Goal: Task Accomplishment & Management: Use online tool/utility

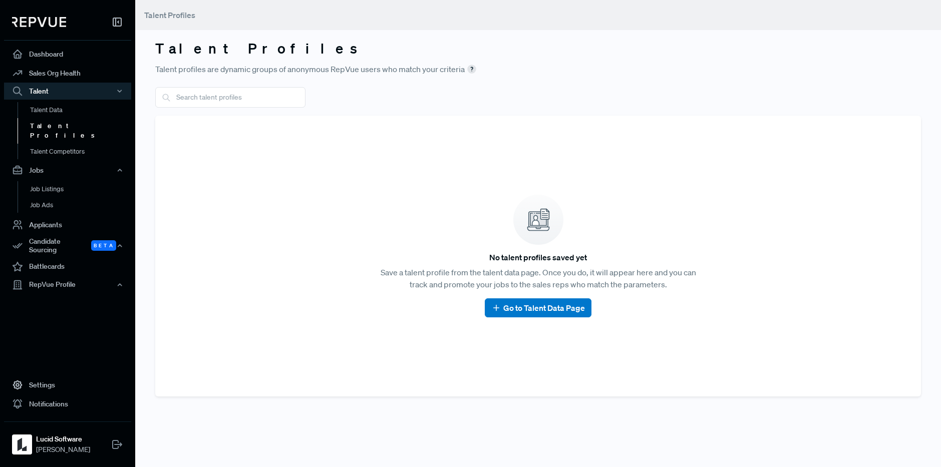
click at [32, 125] on link "Talent Profiles" at bounding box center [81, 131] width 127 height 26
click at [199, 90] on input "text" at bounding box center [230, 97] width 150 height 21
click at [52, 216] on link "Applicants" at bounding box center [67, 224] width 127 height 19
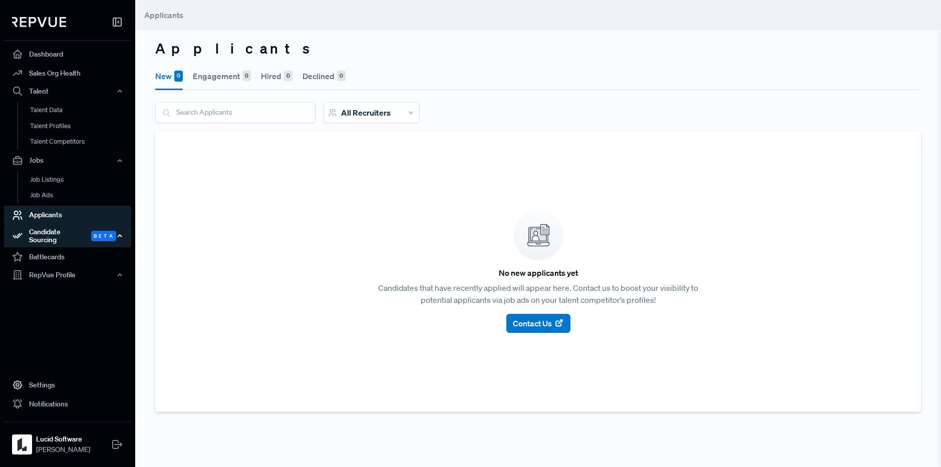
click at [33, 230] on div "Candidate Sourcing Beta" at bounding box center [67, 236] width 127 height 23
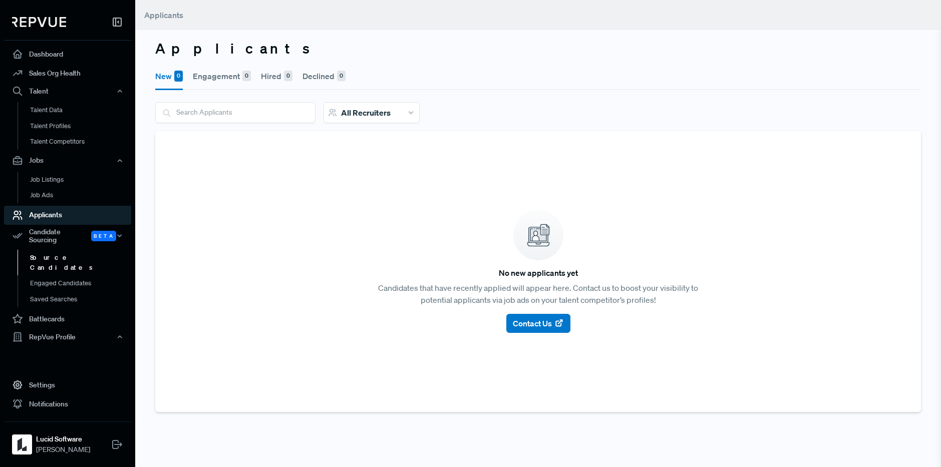
click at [37, 251] on link "Source Candidates" at bounding box center [81, 263] width 127 height 26
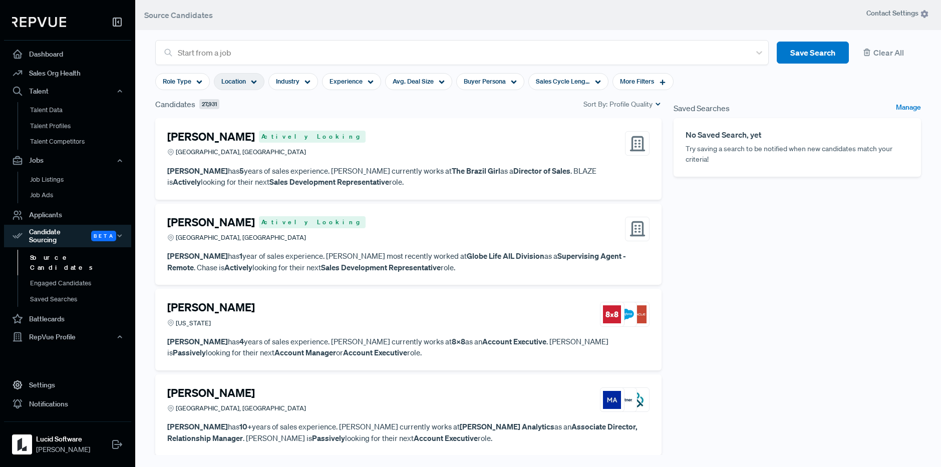
click at [237, 77] on span "Location" at bounding box center [233, 82] width 25 height 10
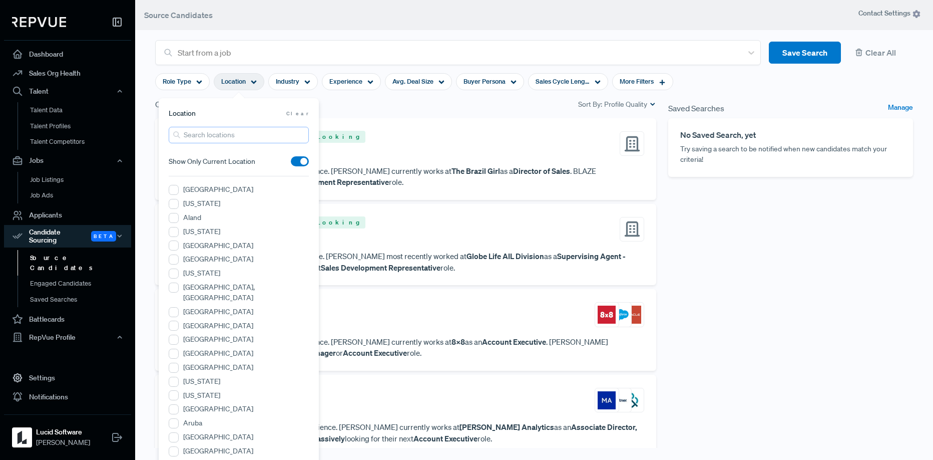
click at [205, 137] on input "search" at bounding box center [239, 135] width 140 height 17
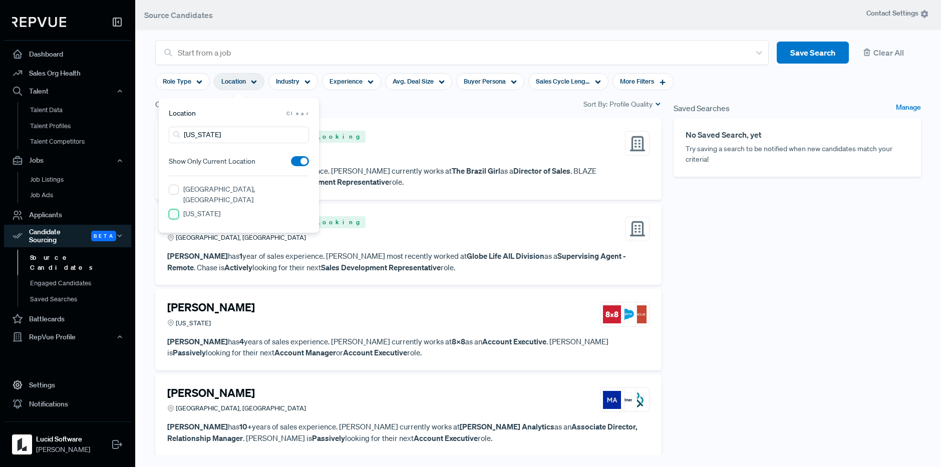
click at [173, 209] on input "[US_STATE]" at bounding box center [174, 214] width 10 height 10
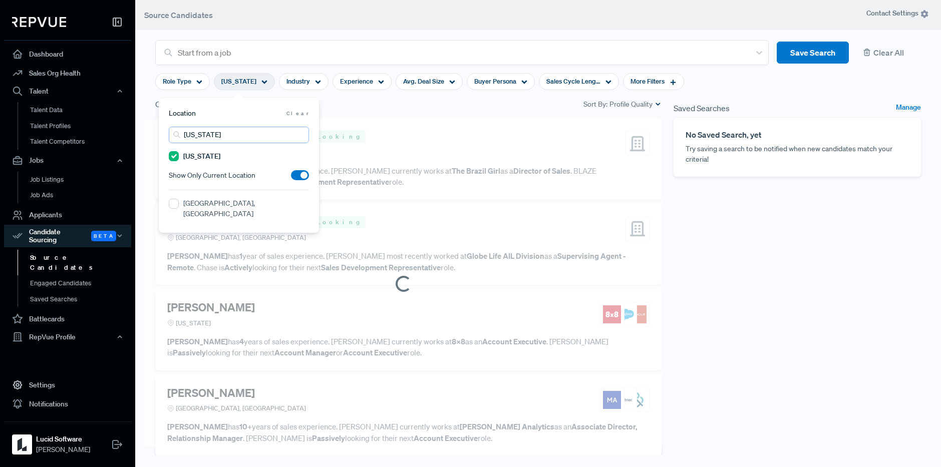
click at [233, 131] on input "[US_STATE]" at bounding box center [239, 135] width 140 height 17
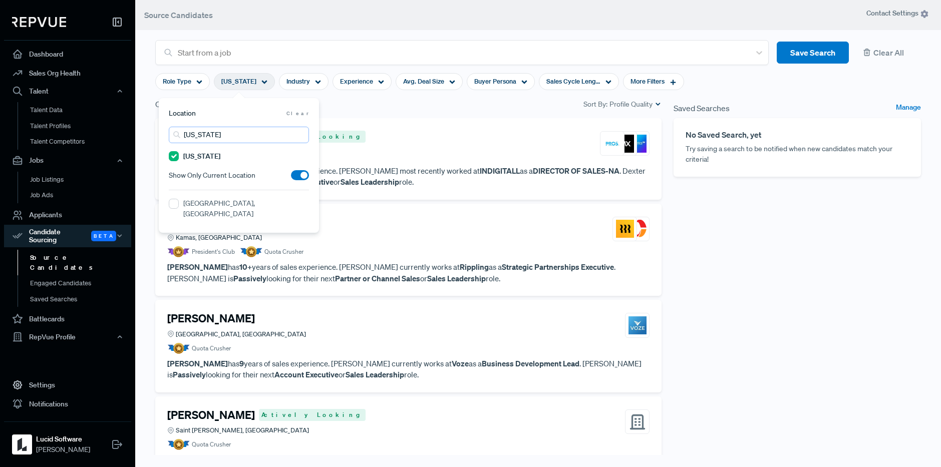
drag, startPoint x: 195, startPoint y: 133, endPoint x: 189, endPoint y: 132, distance: 6.2
click at [189, 132] on input "[US_STATE]" at bounding box center [239, 135] width 140 height 17
type input "u"
type input "raleigh"
click at [173, 204] on NC "[GEOGRAPHIC_DATA], [GEOGRAPHIC_DATA]" at bounding box center [174, 204] width 10 height 10
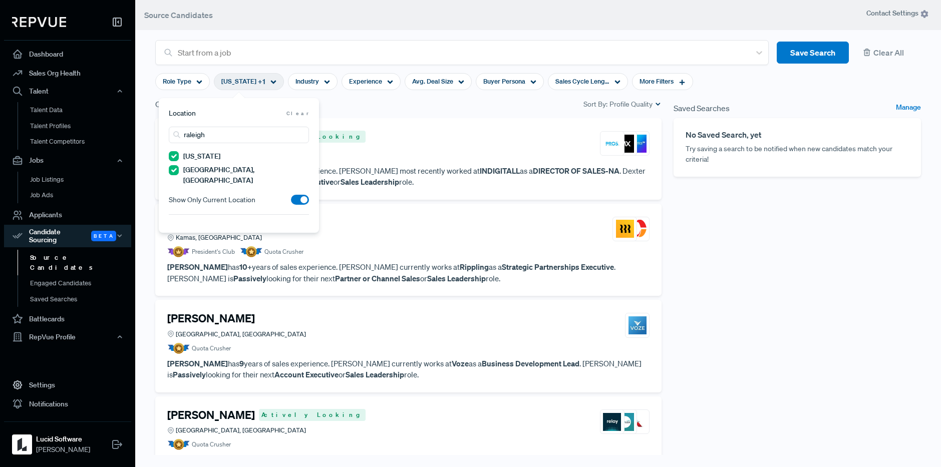
click at [144, 89] on section "Start from a job Save Search Clear All Role Type [US_STATE] + 1 Industry Experi…" at bounding box center [538, 221] width 806 height 467
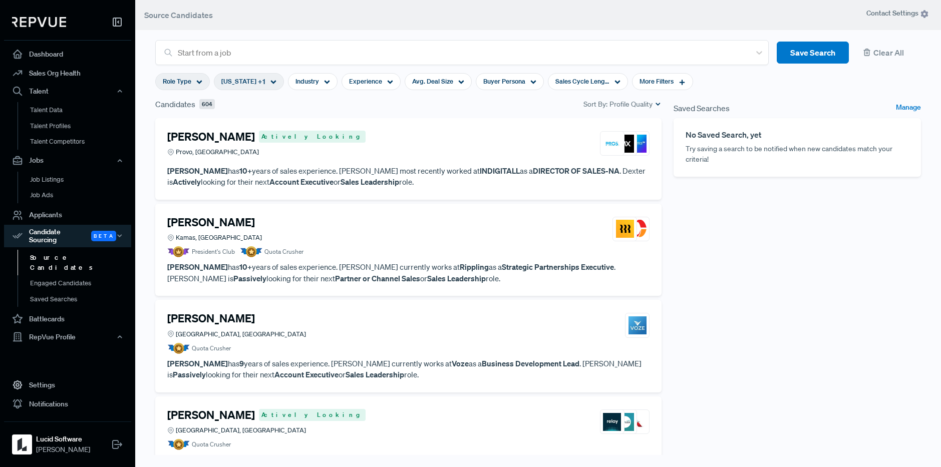
click at [182, 85] on span "Role Type" at bounding box center [177, 82] width 29 height 10
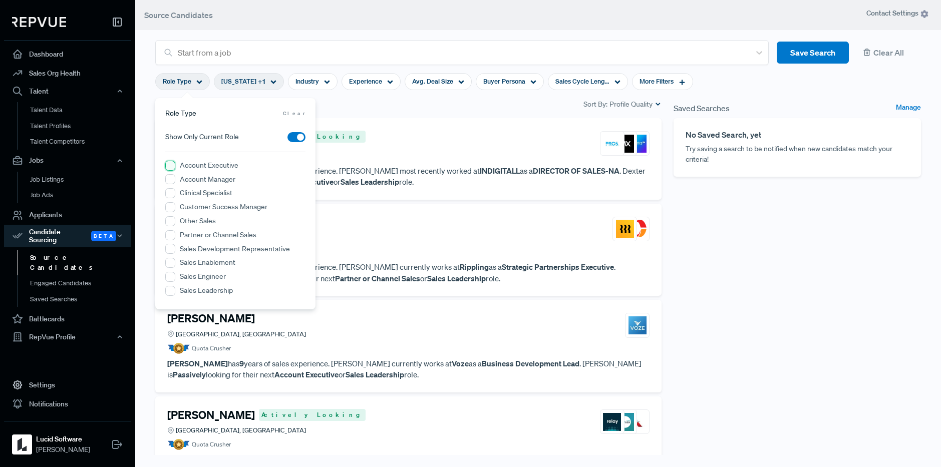
click at [168, 166] on Executive "Account Executive" at bounding box center [170, 166] width 10 height 10
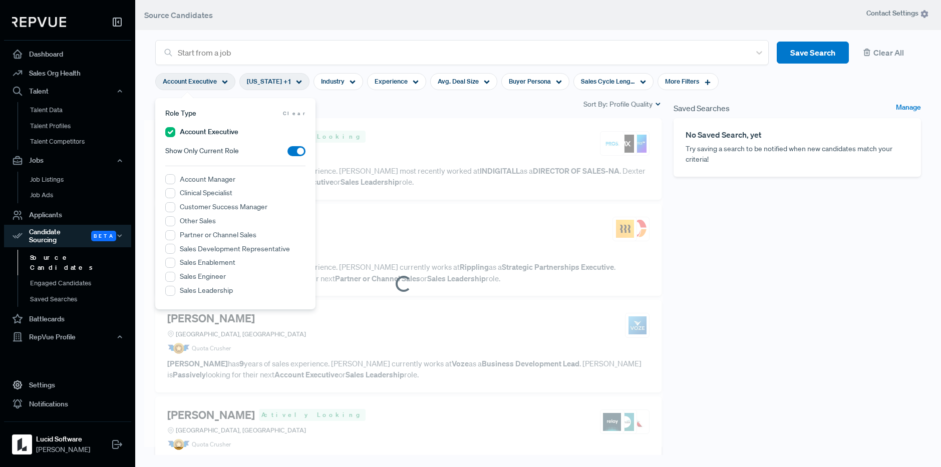
click at [144, 82] on section "Start from a job Save Search Clear All Account Executive [US_STATE] + 1 Industr…" at bounding box center [538, 221] width 806 height 467
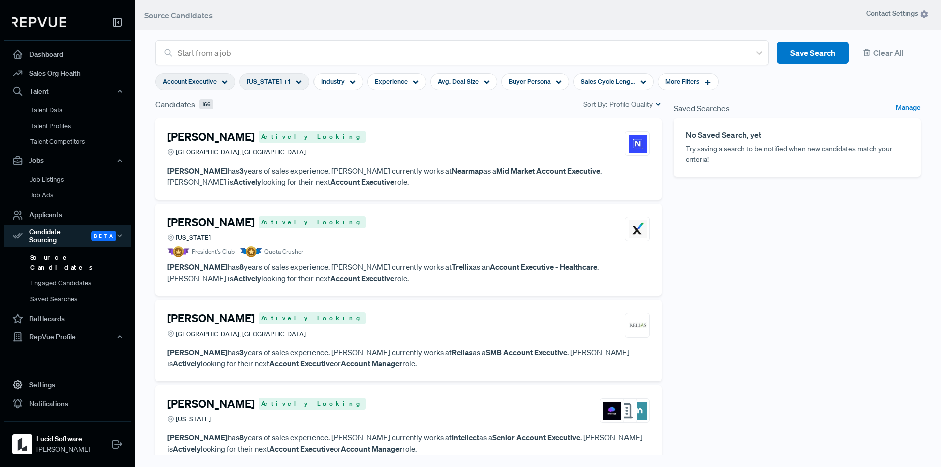
click at [216, 137] on h4 "[PERSON_NAME]" at bounding box center [211, 136] width 88 height 13
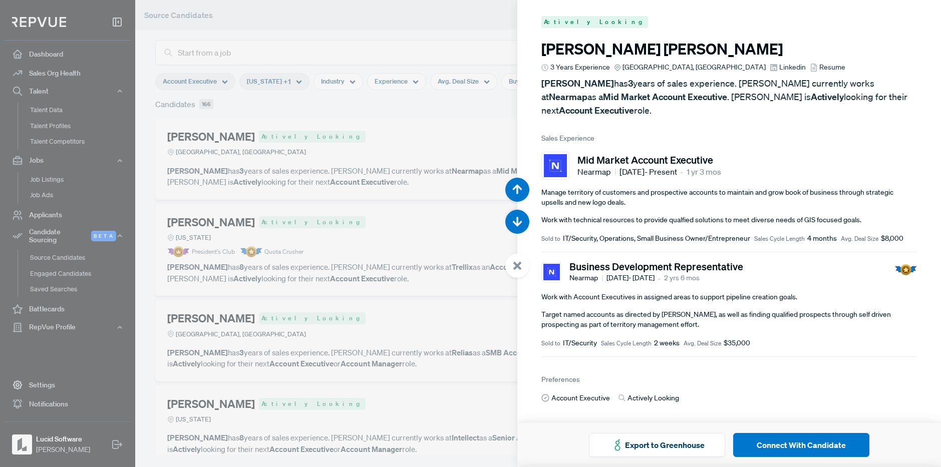
click at [819, 66] on span "Resume" at bounding box center [832, 67] width 26 height 11
click at [779, 71] on span "Linkedin" at bounding box center [792, 67] width 27 height 11
click at [688, 451] on button "Export to Greenhouse" at bounding box center [657, 445] width 136 height 24
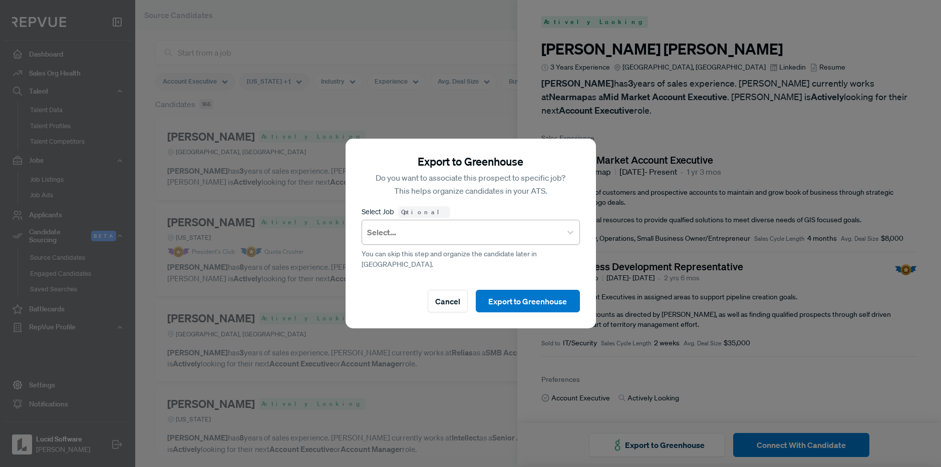
click at [446, 241] on div "Select..." at bounding box center [461, 232] width 199 height 18
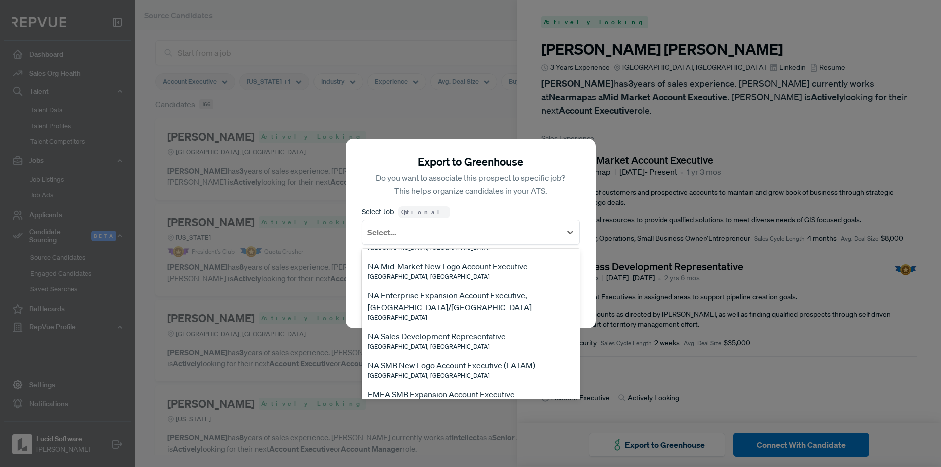
scroll to position [130, 0]
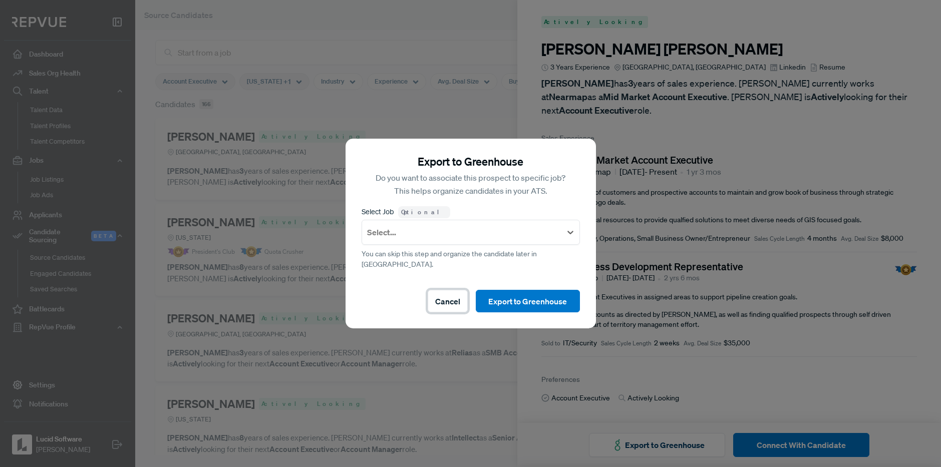
click at [448, 295] on button "Cancel" at bounding box center [448, 301] width 40 height 23
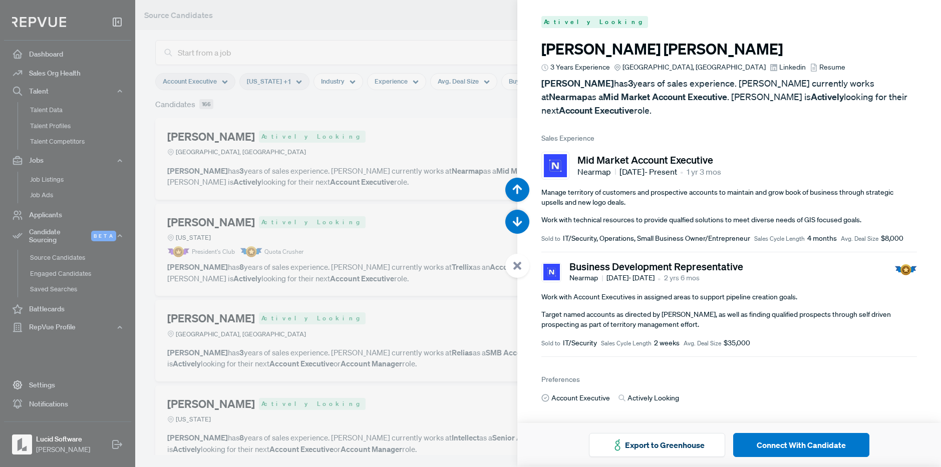
click at [465, 294] on div at bounding box center [470, 233] width 941 height 467
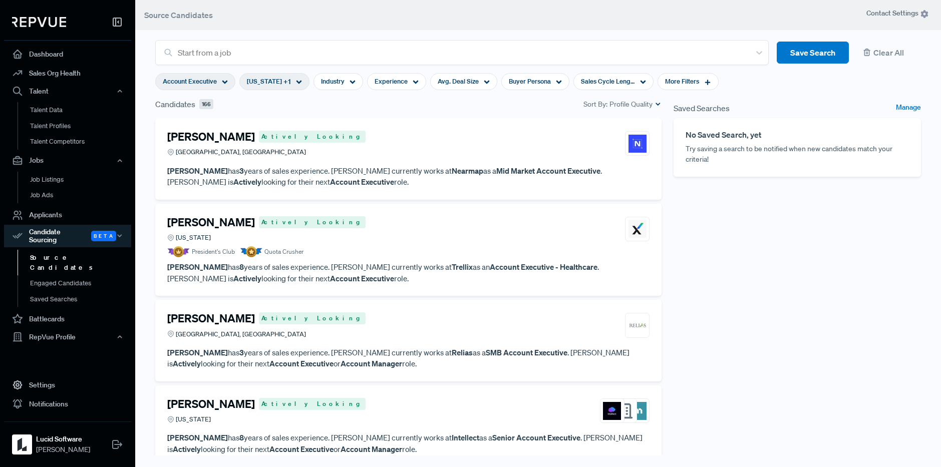
click at [402, 241] on div "[PERSON_NAME] Actively Looking [US_STATE]" at bounding box center [408, 229] width 482 height 27
